Goal: Transaction & Acquisition: Purchase product/service

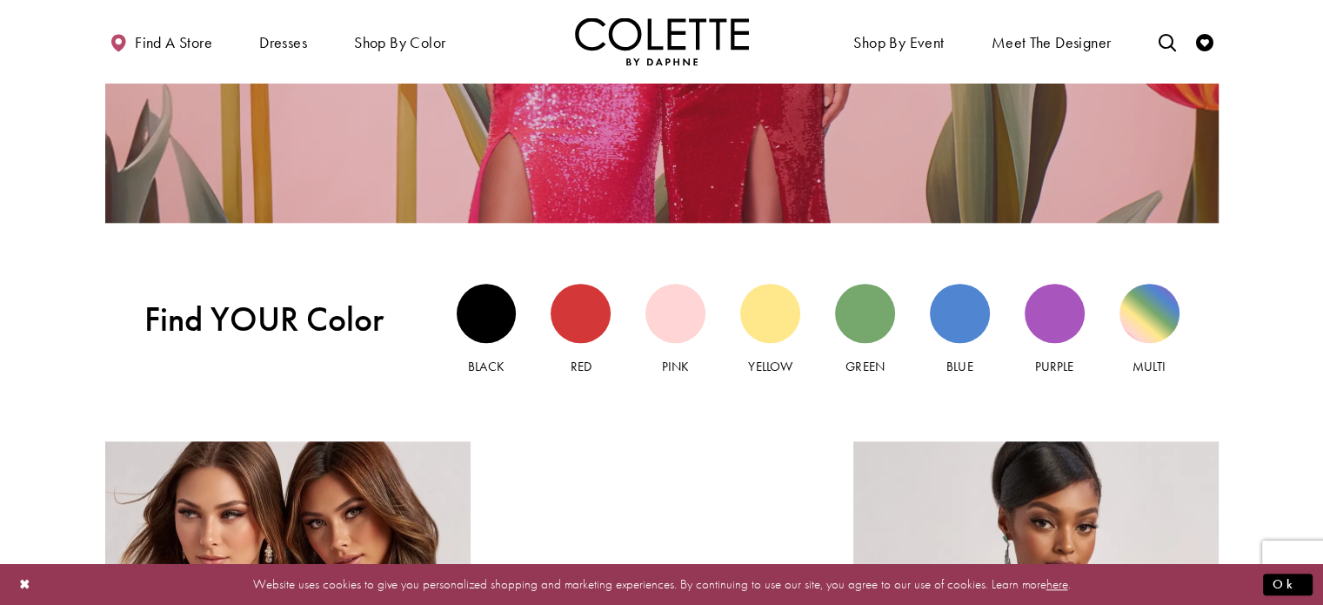
scroll to position [1382, 0]
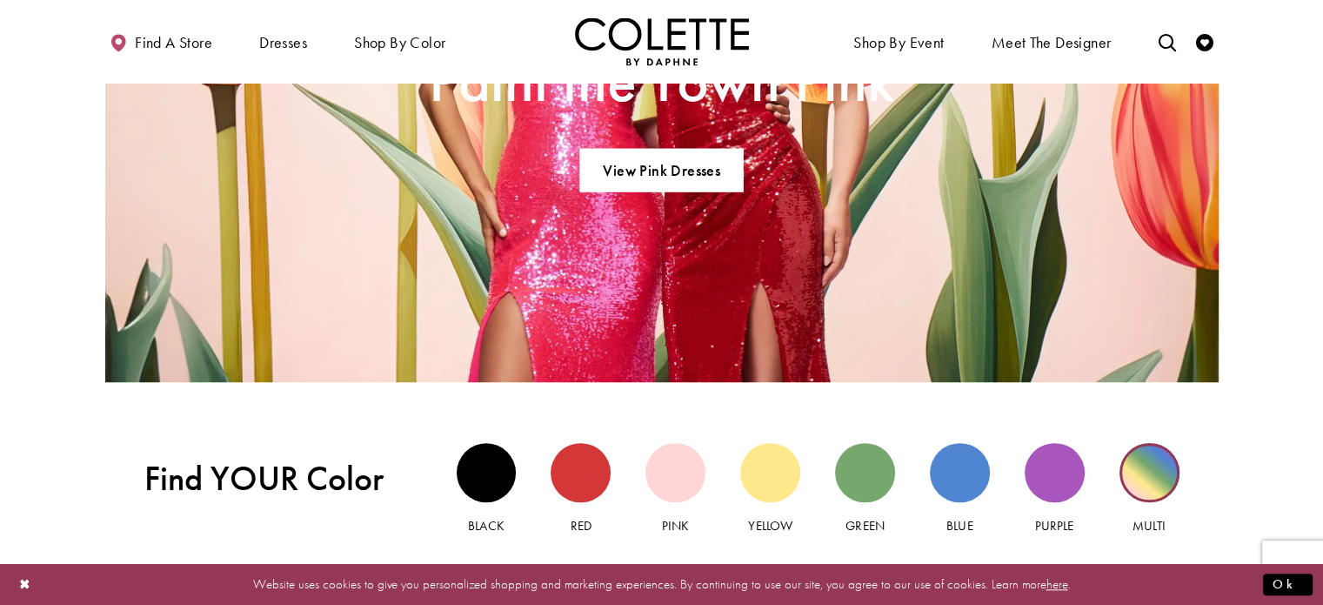
click at [1148, 481] on div "Multi view" at bounding box center [1150, 473] width 60 height 60
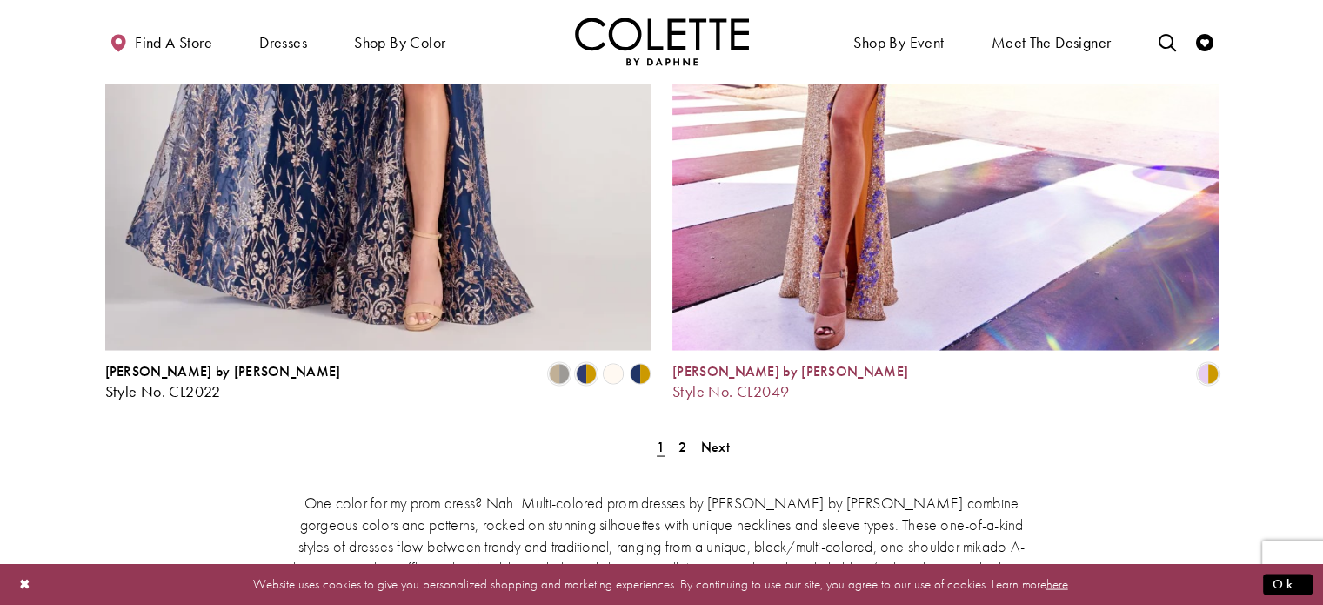
scroll to position [3219, 0]
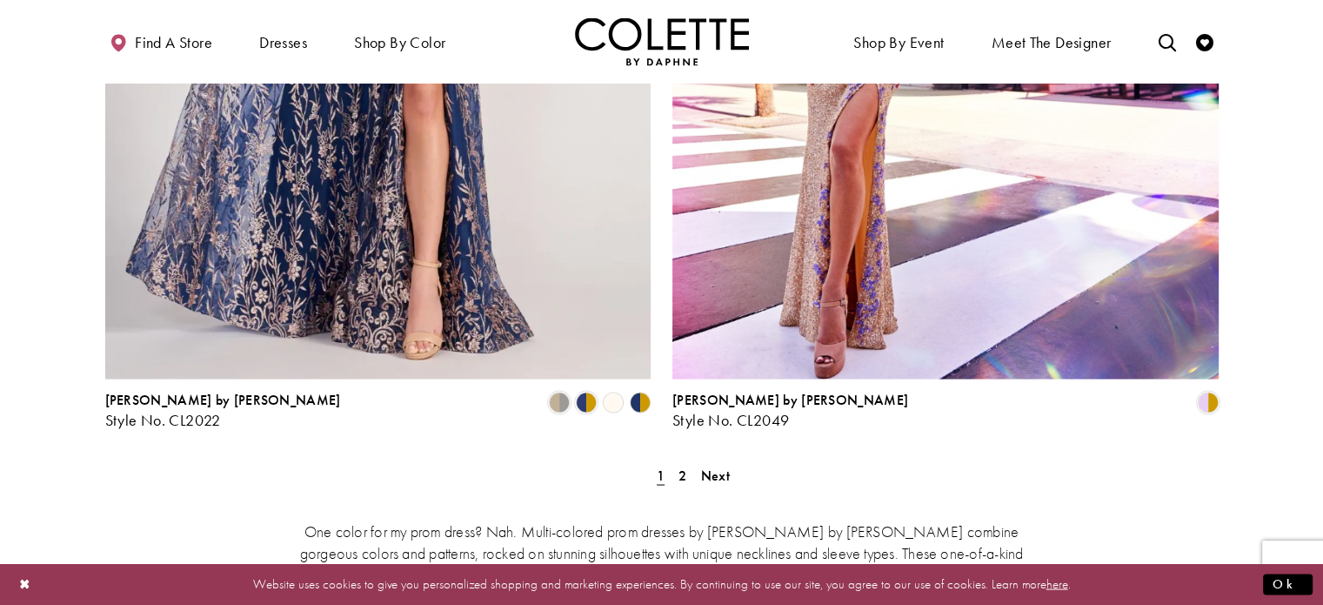
click at [722, 465] on span "Next" at bounding box center [715, 474] width 29 height 18
